Goal: Use online tool/utility: Utilize a website feature to perform a specific function

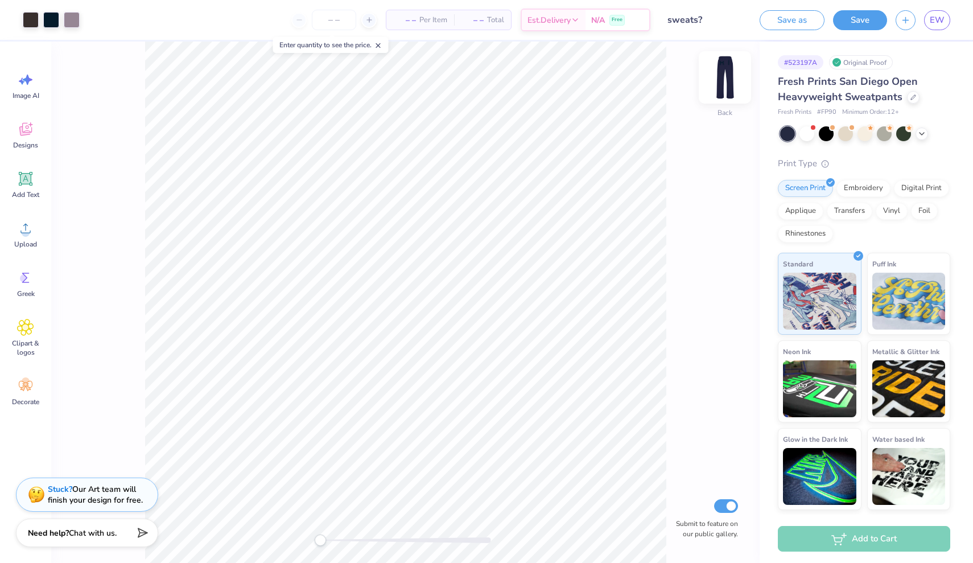
click at [728, 81] on img at bounding box center [725, 78] width 46 height 46
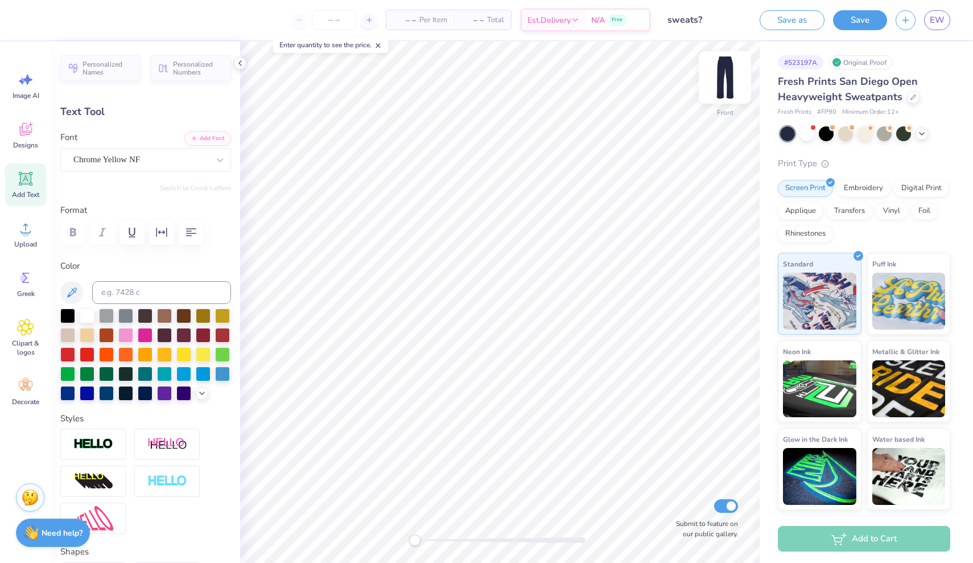
type input "-8.8"
type input "1.72"
type input "6.63"
type input "2.22"
type input "0.0"
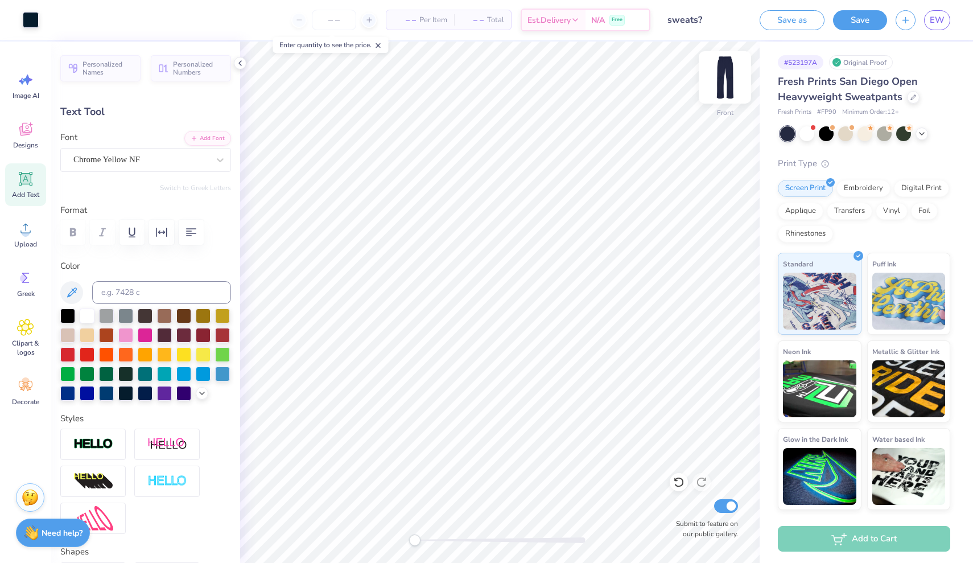
type input "6.63"
type input "6.05"
type input "3.23"
type input "0.0"
type input "2.76"
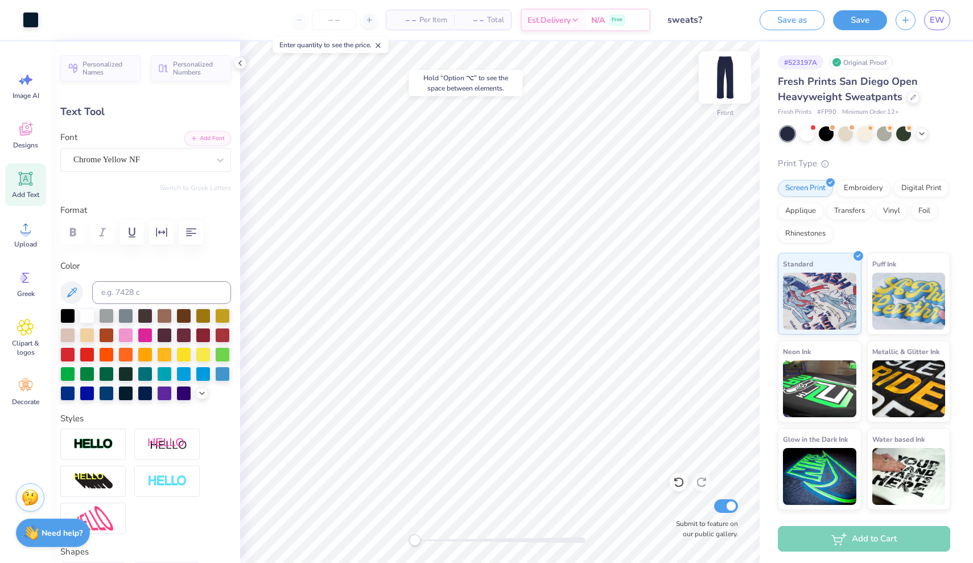
type input "6.67"
type input "2.29"
type input "0.0"
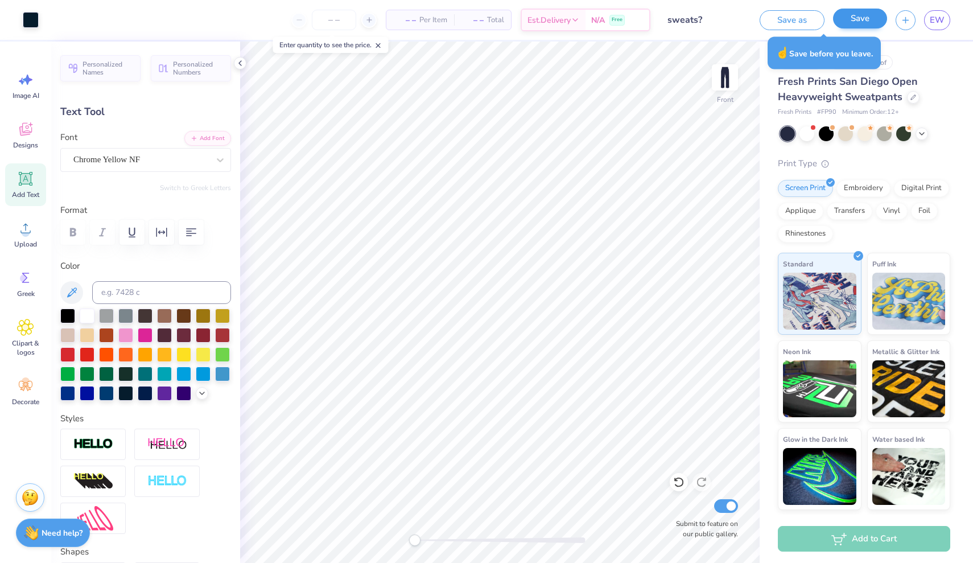
click at [874, 18] on button "Save" at bounding box center [860, 19] width 54 height 20
